Goal: Task Accomplishment & Management: Use online tool/utility

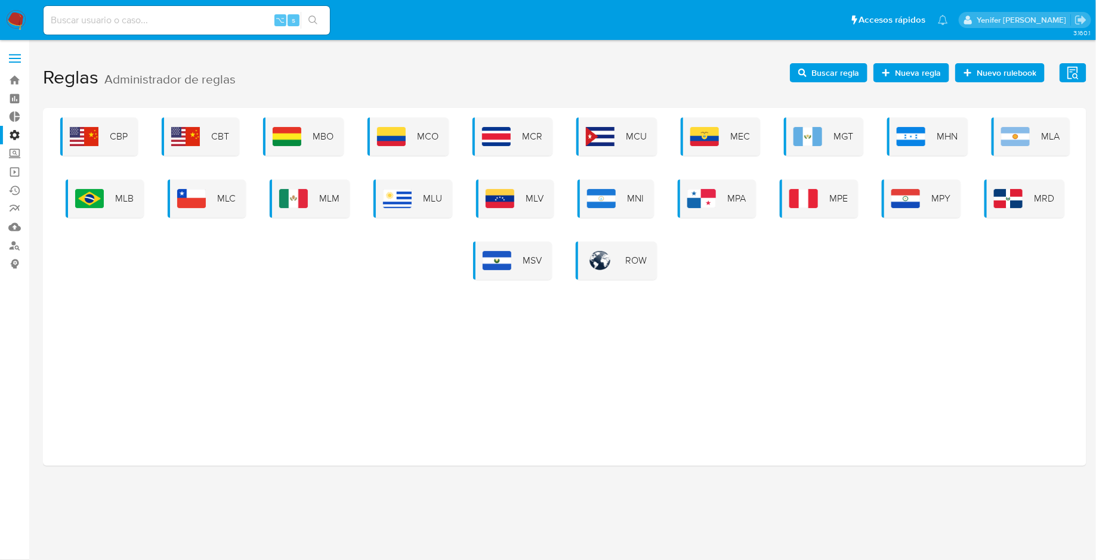
click at [316, 203] on div "MLM" at bounding box center [310, 199] width 80 height 38
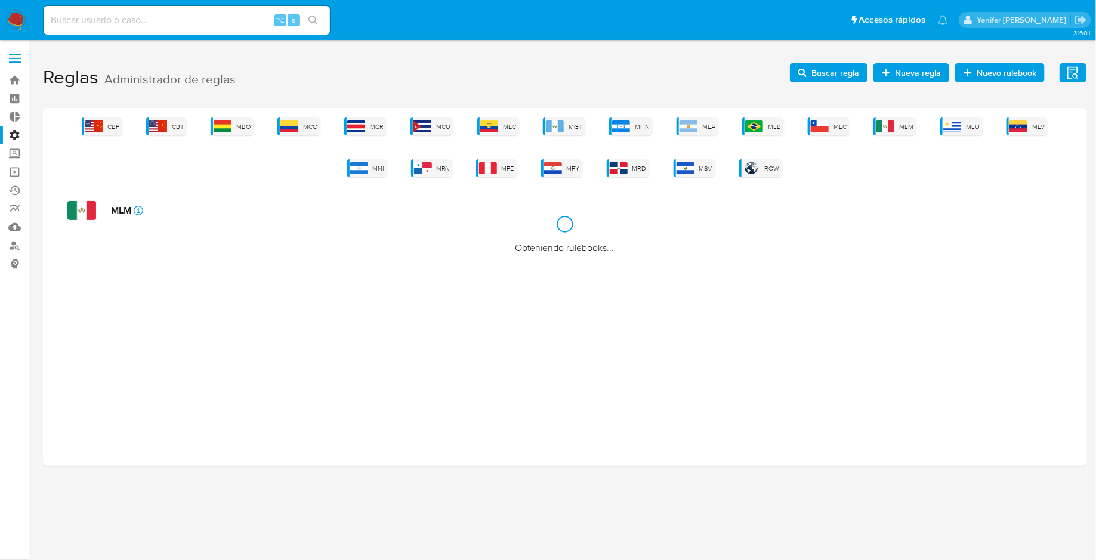
click at [316, 203] on div "CBP CBT MBO MCO MCR MCU MEC MGT MHN MLA MLB MLC MLM MLU MLV MNI MPA MPE MPY MRD…" at bounding box center [564, 287] width 1043 height 358
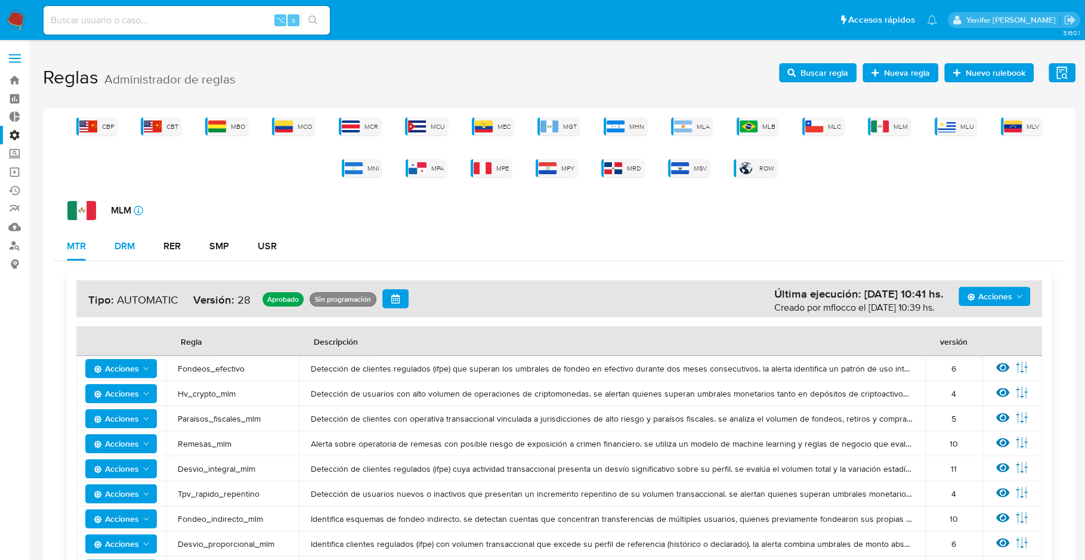
click at [132, 244] on div "DRM" at bounding box center [125, 247] width 20 height 10
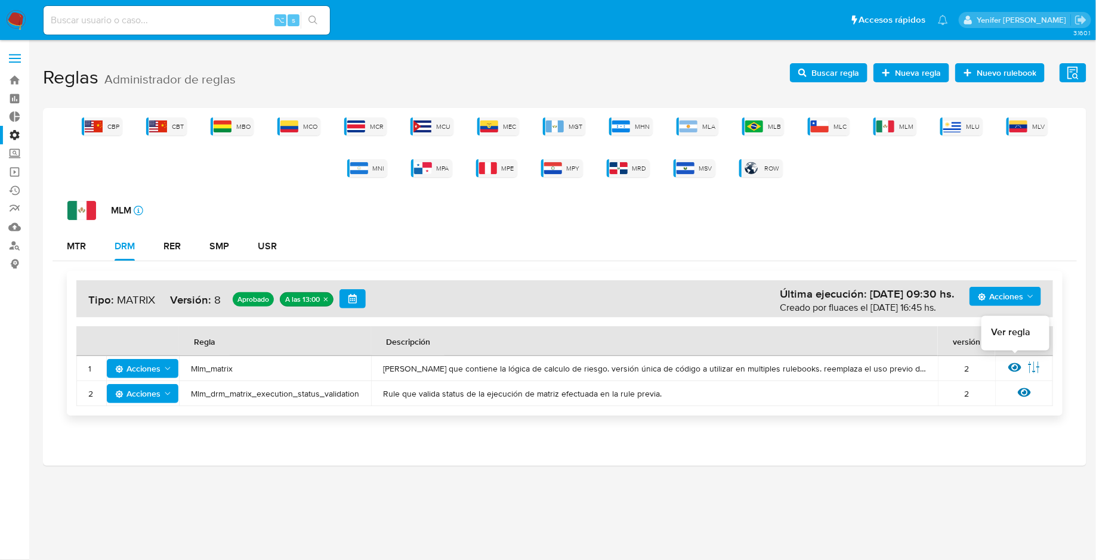
click at [1009, 364] on icon at bounding box center [1014, 367] width 13 height 9
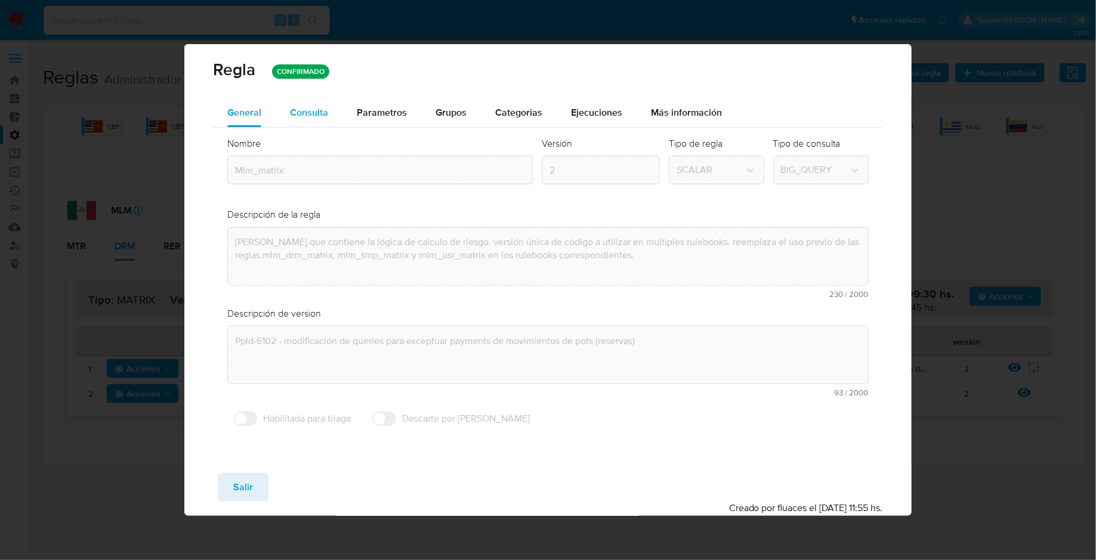
click at [324, 112] on span "Consulta" at bounding box center [309, 113] width 38 height 14
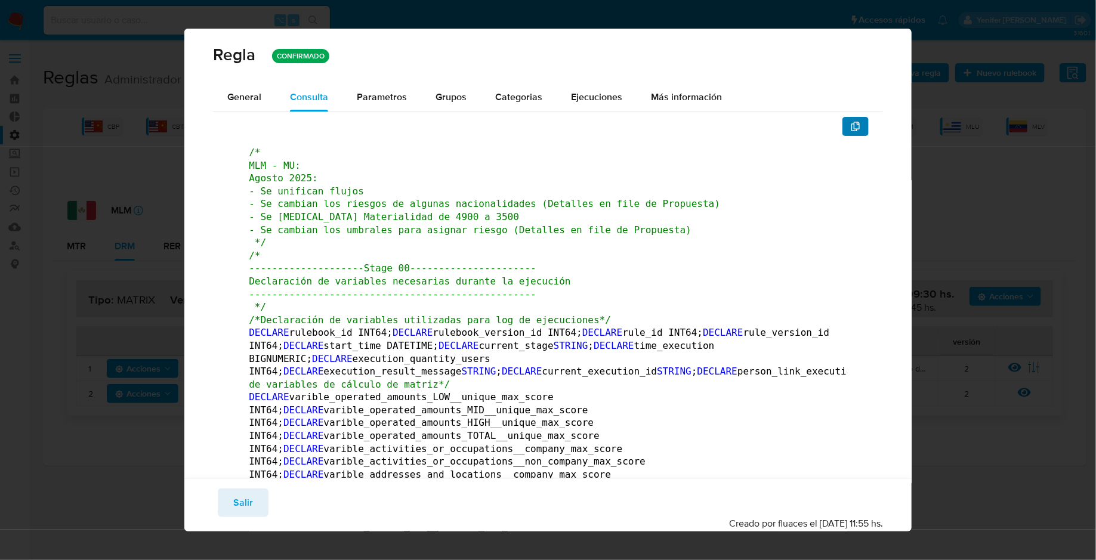
click at [850, 131] on span "button" at bounding box center [855, 126] width 10 height 17
